Goal: Task Accomplishment & Management: Manage account settings

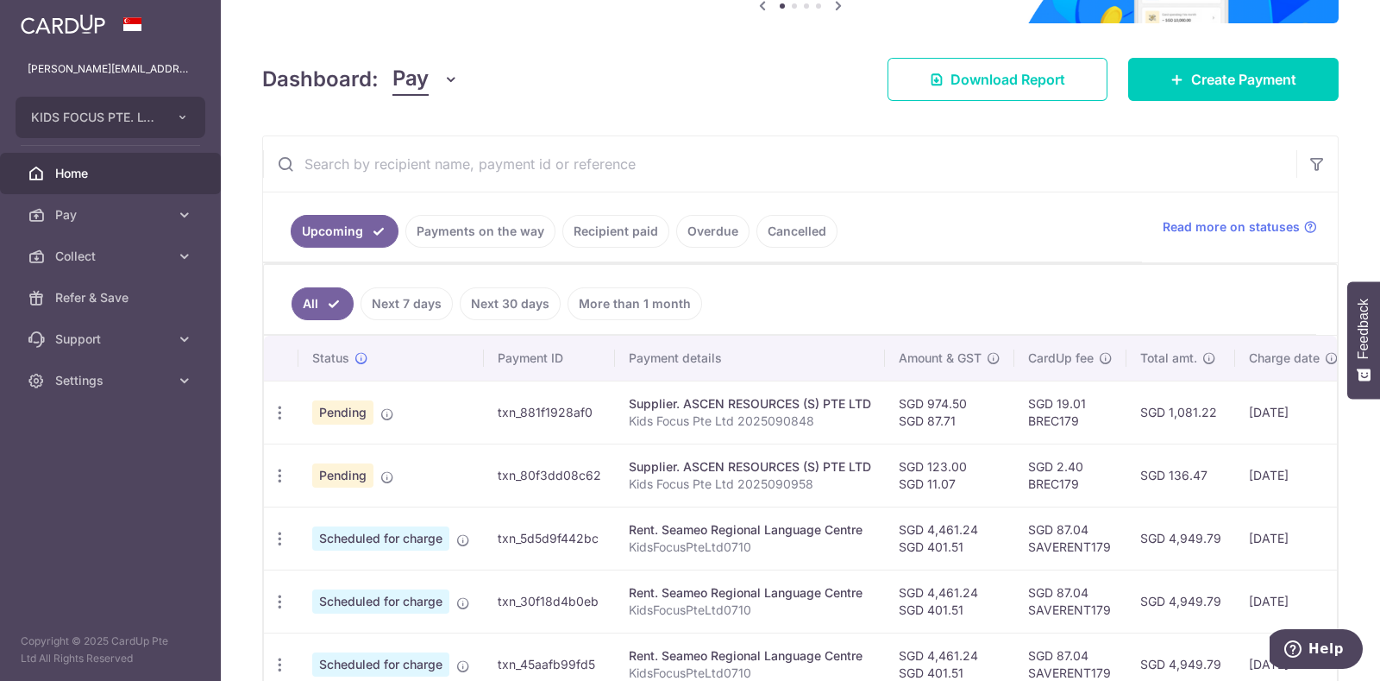
scroll to position [203, 0]
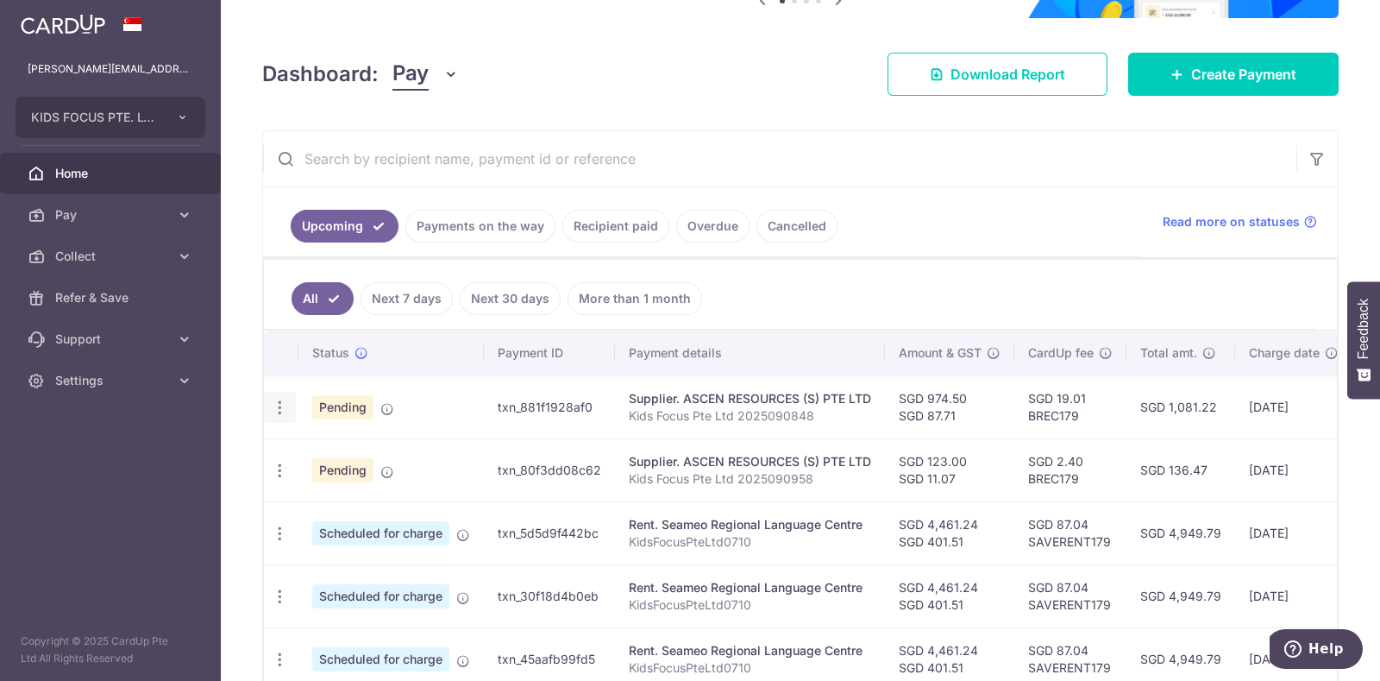
click at [279, 399] on icon "button" at bounding box center [280, 407] width 18 height 18
click at [444, 225] on link "Payments on the way" at bounding box center [480, 226] width 150 height 33
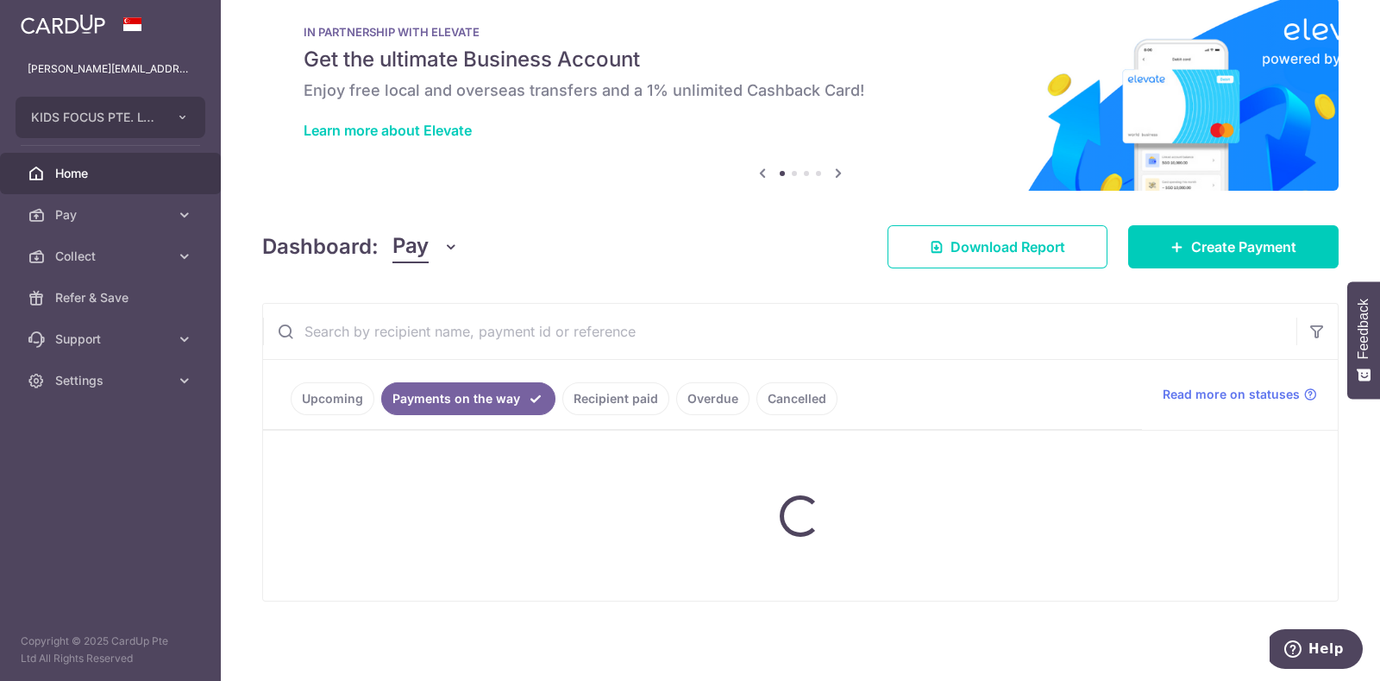
scroll to position [42, 0]
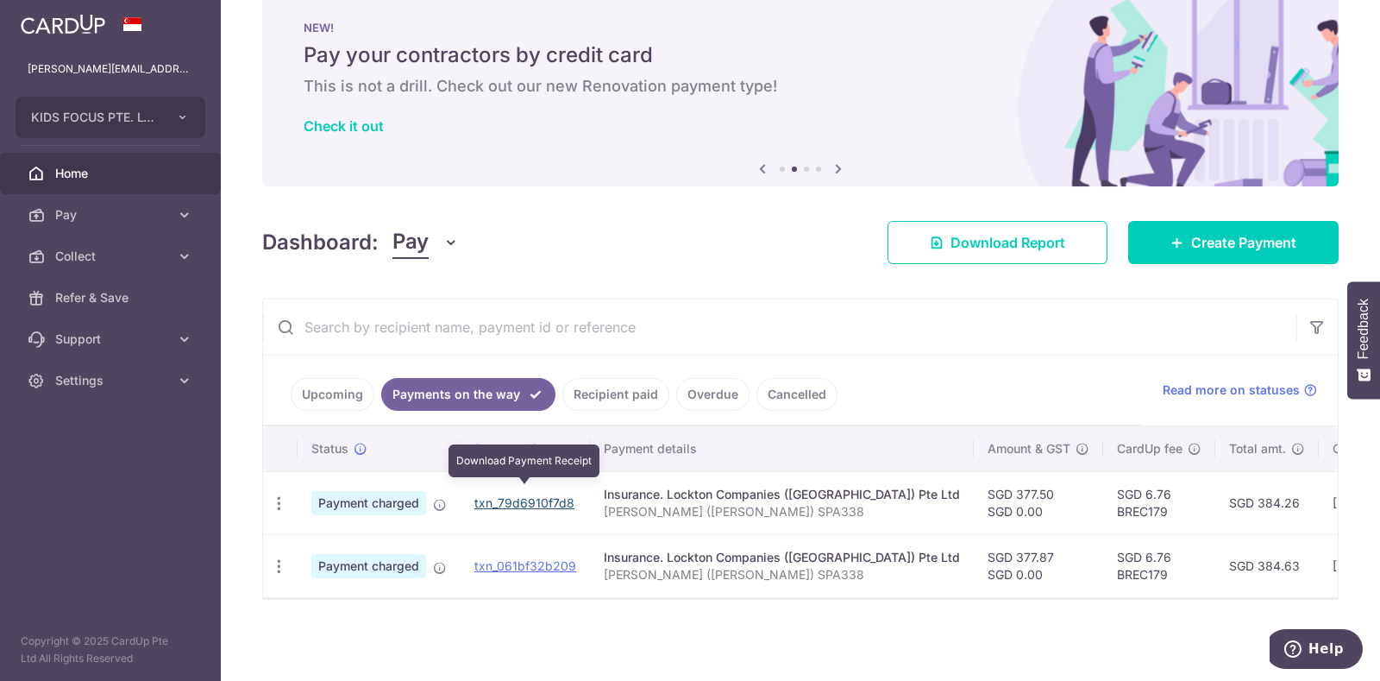
click at [499, 495] on link "txn_79d6910f7d8" at bounding box center [524, 502] width 100 height 15
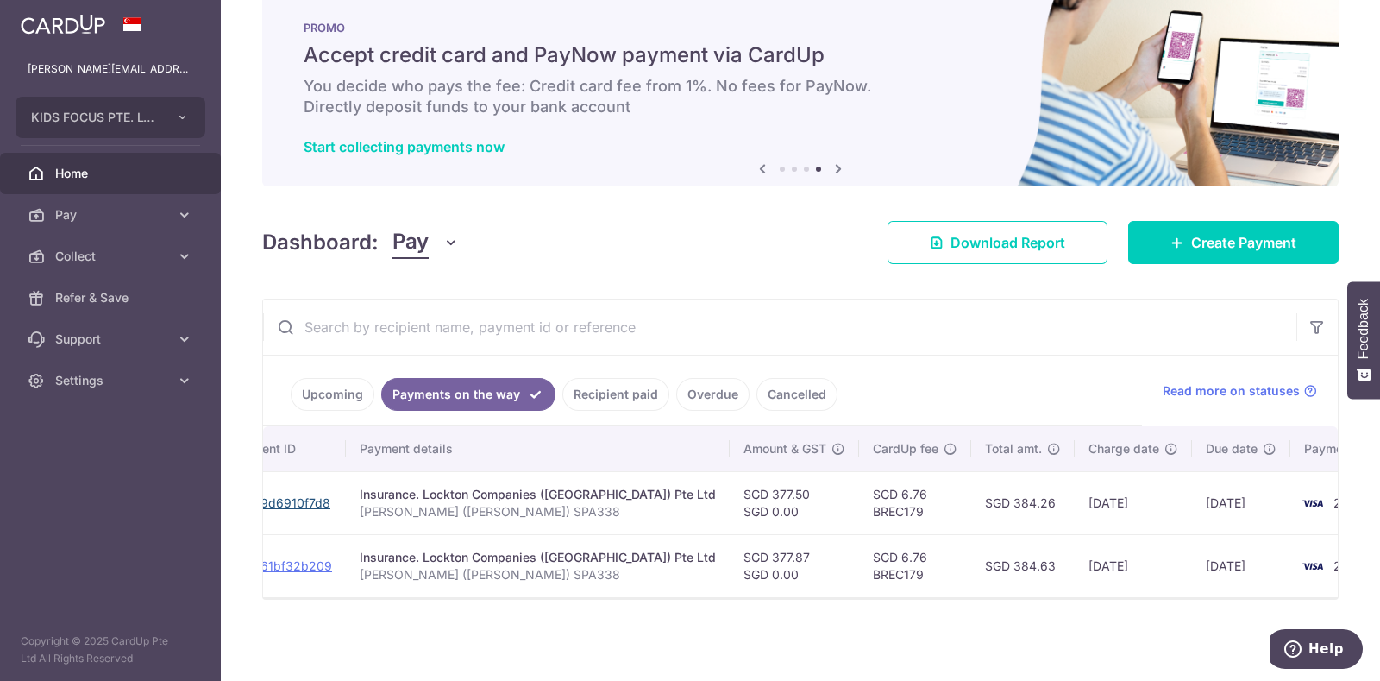
scroll to position [0, 267]
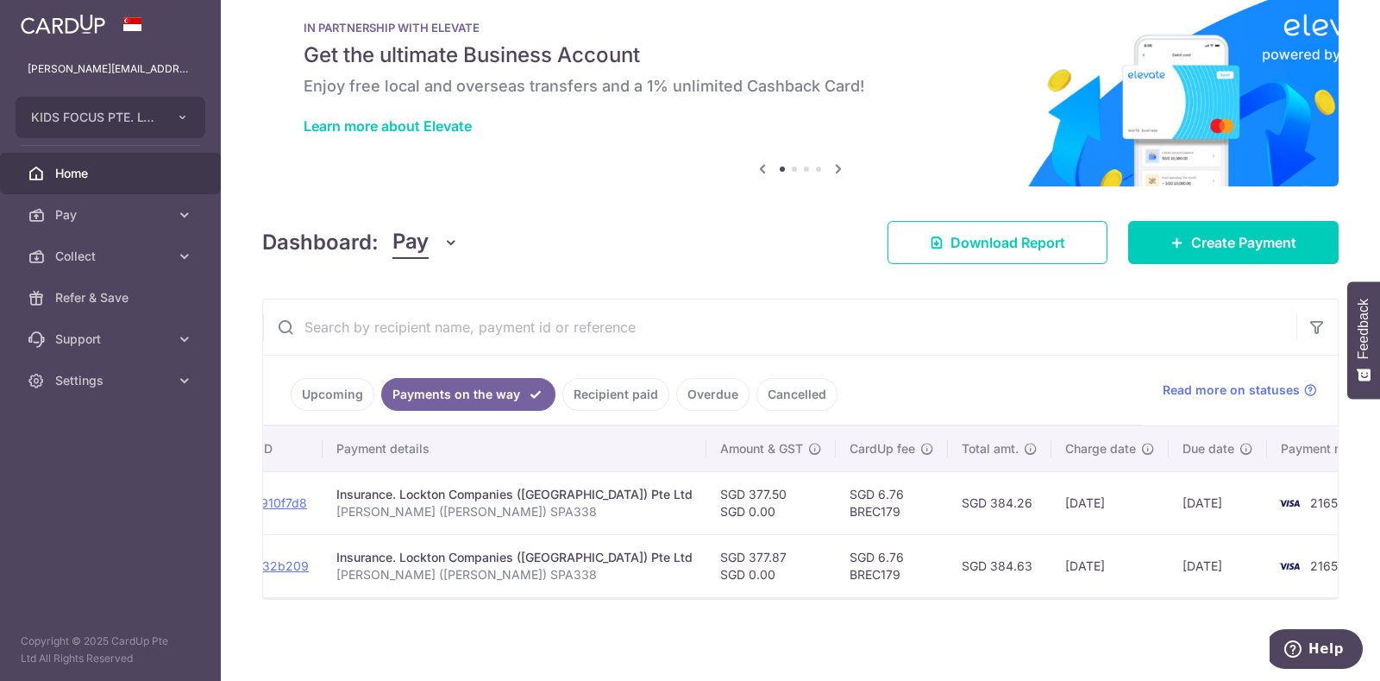
click at [332, 386] on link "Upcoming" at bounding box center [333, 394] width 84 height 33
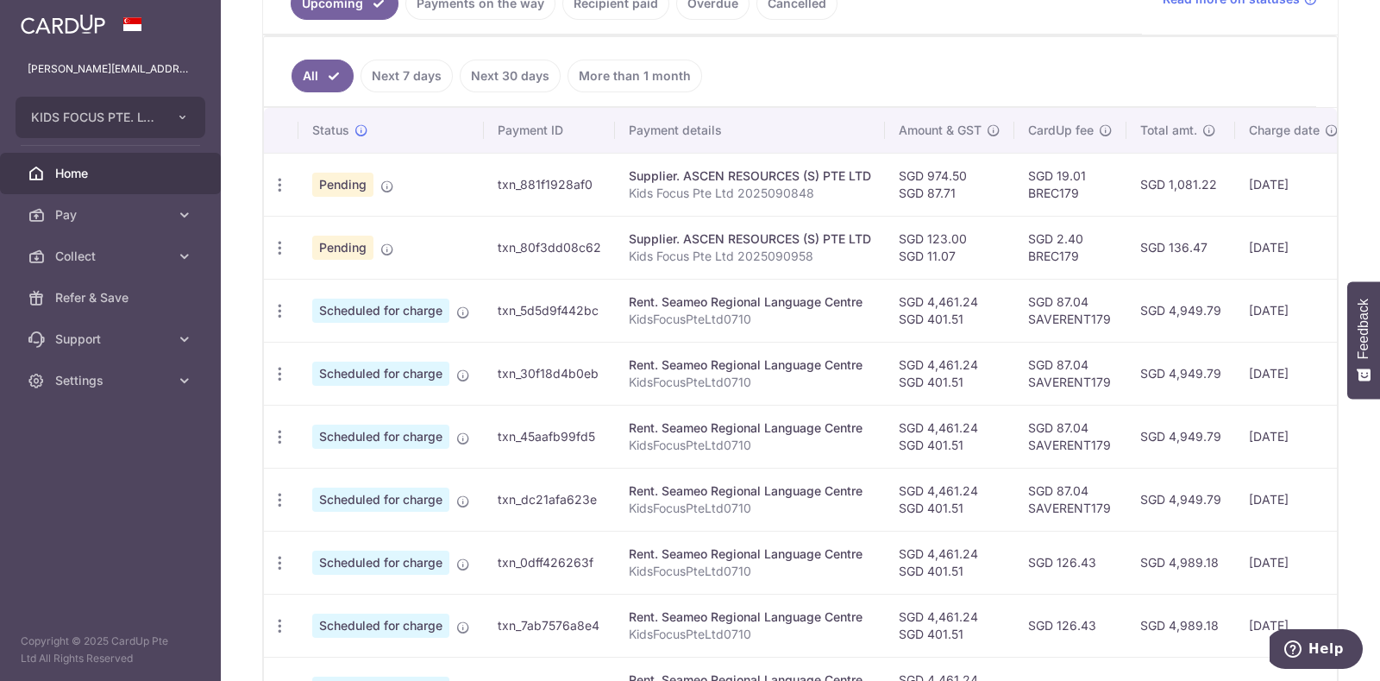
scroll to position [421, 0]
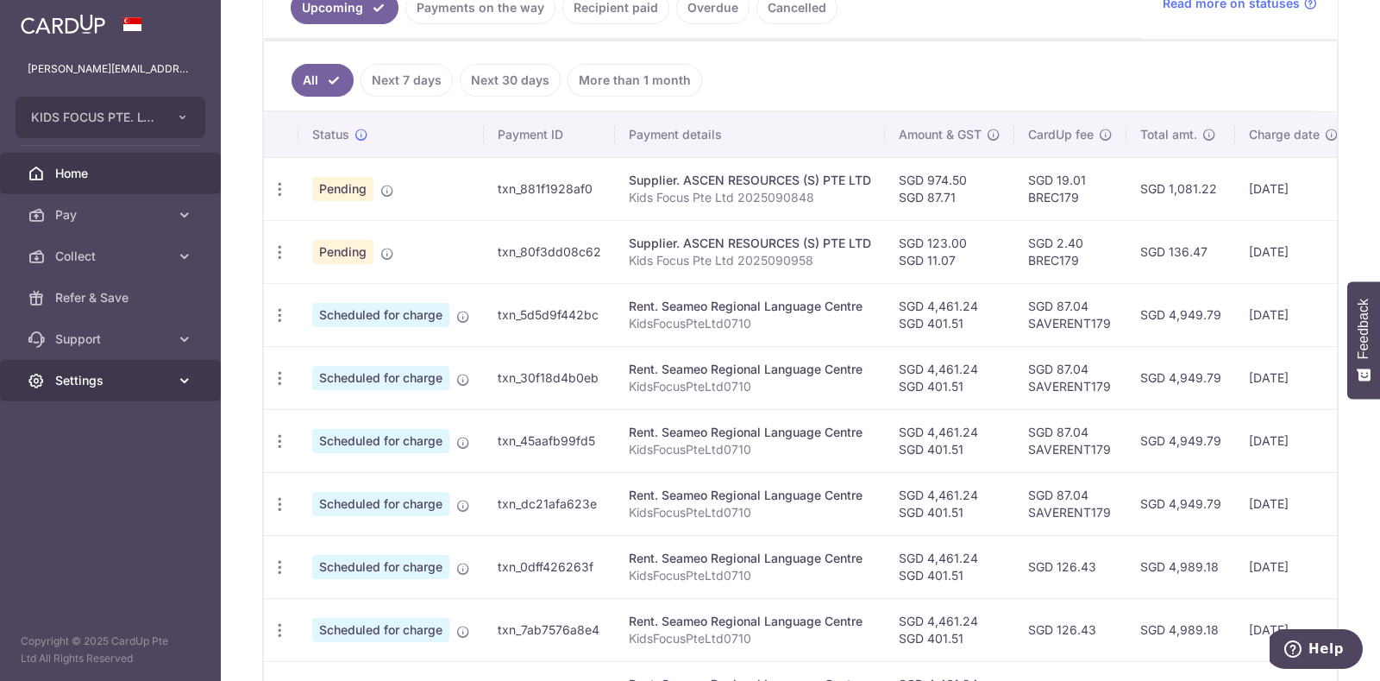
click at [191, 381] on icon at bounding box center [184, 380] width 17 height 17
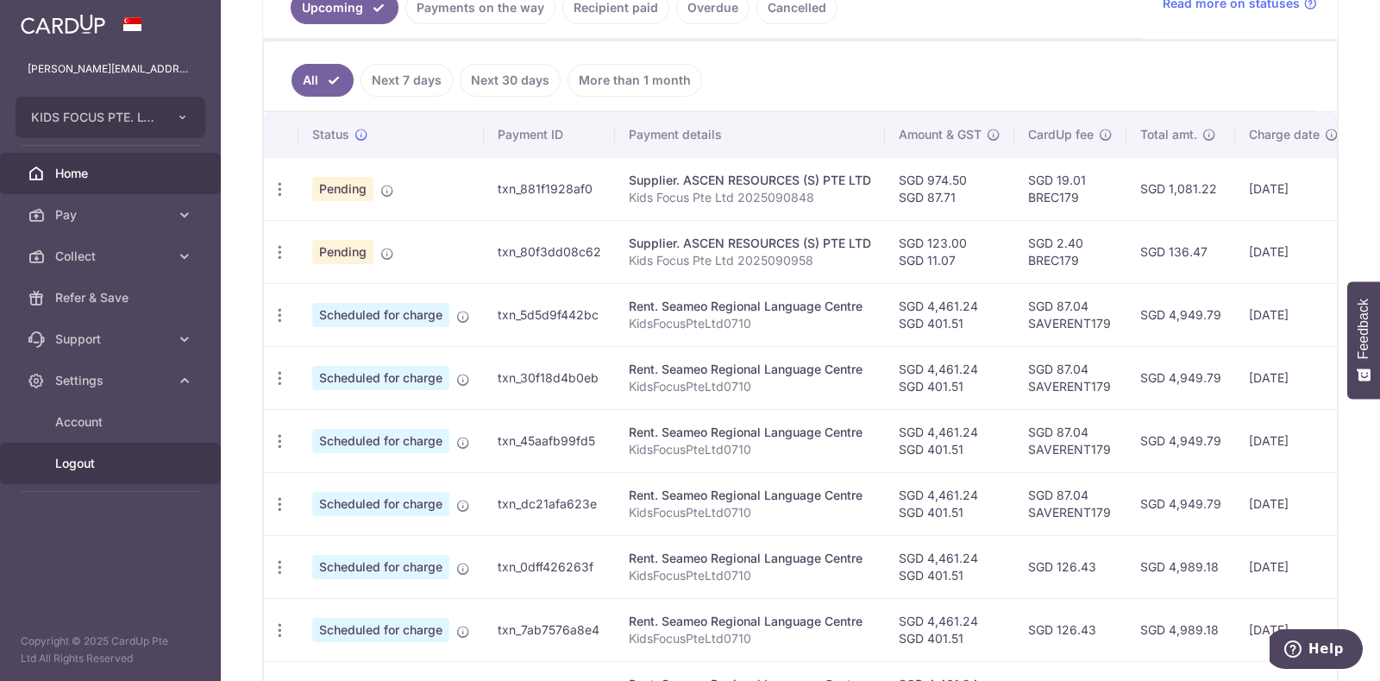
click at [94, 455] on span "Logout" at bounding box center [112, 463] width 114 height 17
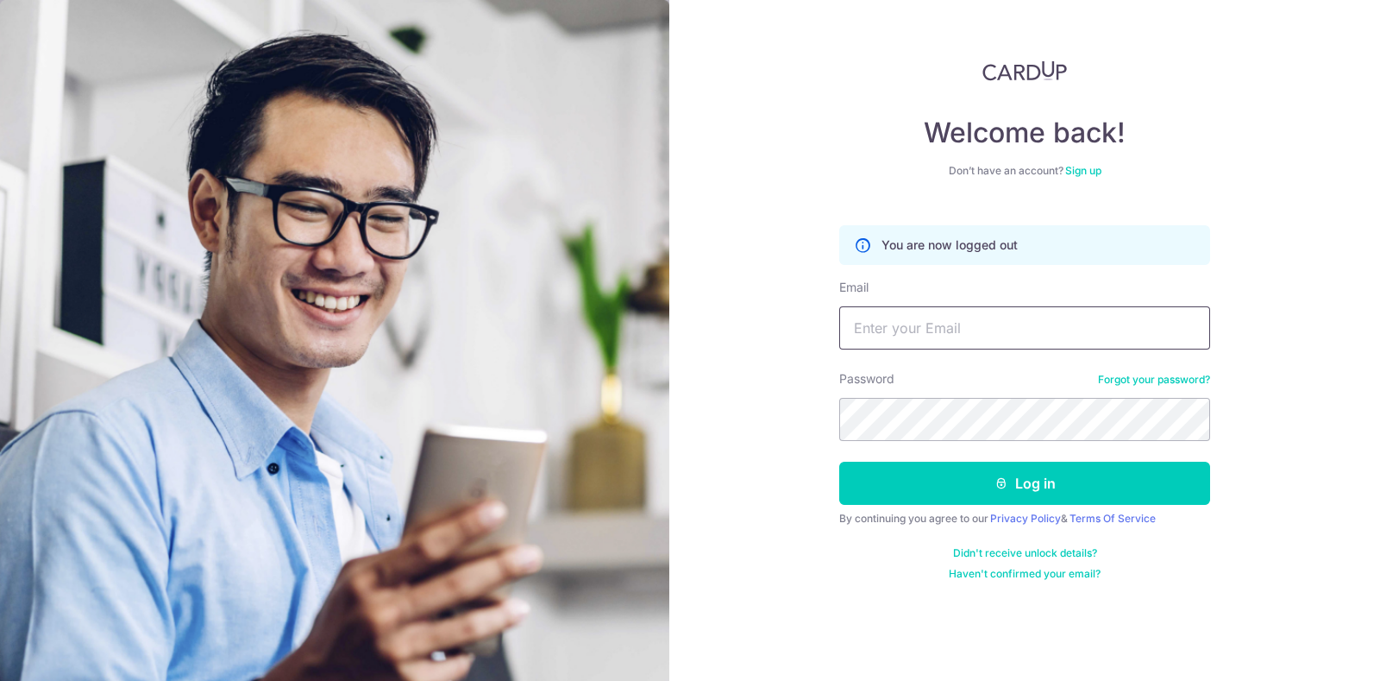
click at [987, 329] on input "Email" at bounding box center [1024, 327] width 371 height 43
type input "[PERSON_NAME][EMAIL_ADDRESS][DOMAIN_NAME]"
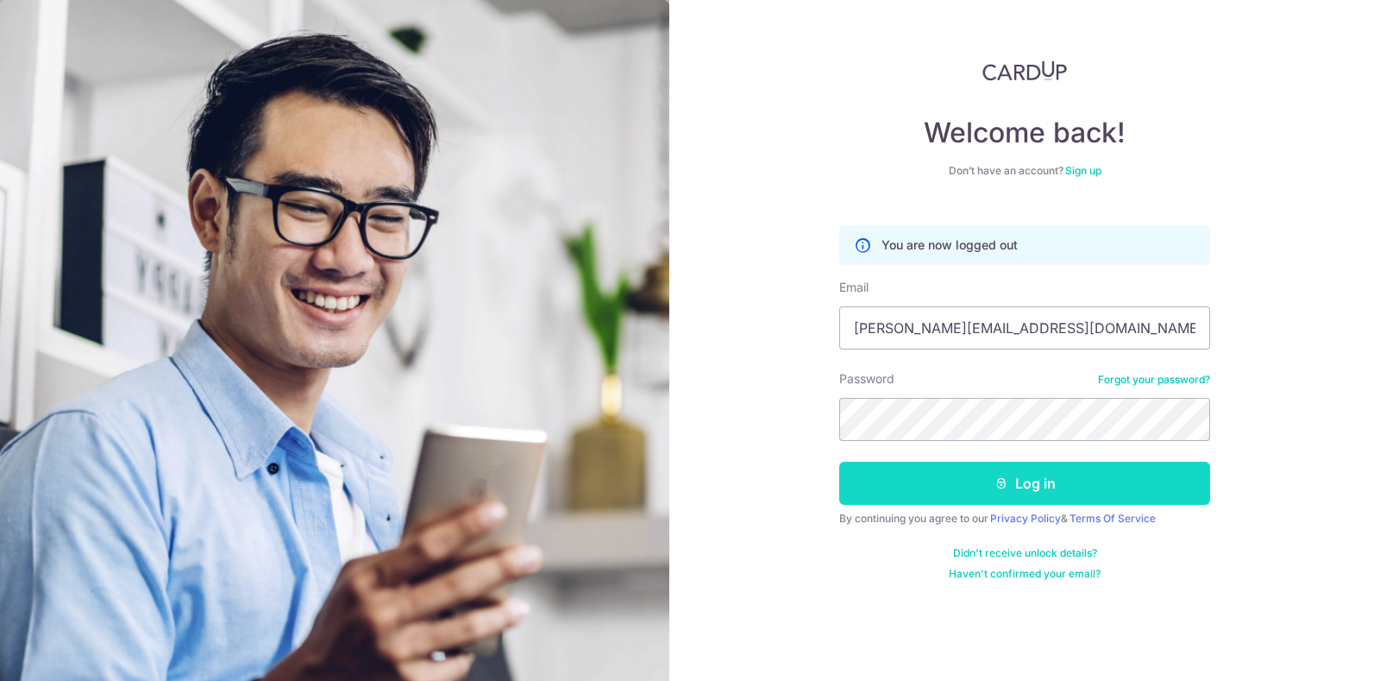
click at [966, 480] on button "Log in" at bounding box center [1024, 482] width 371 height 43
